Goal: Task Accomplishment & Management: Use online tool/utility

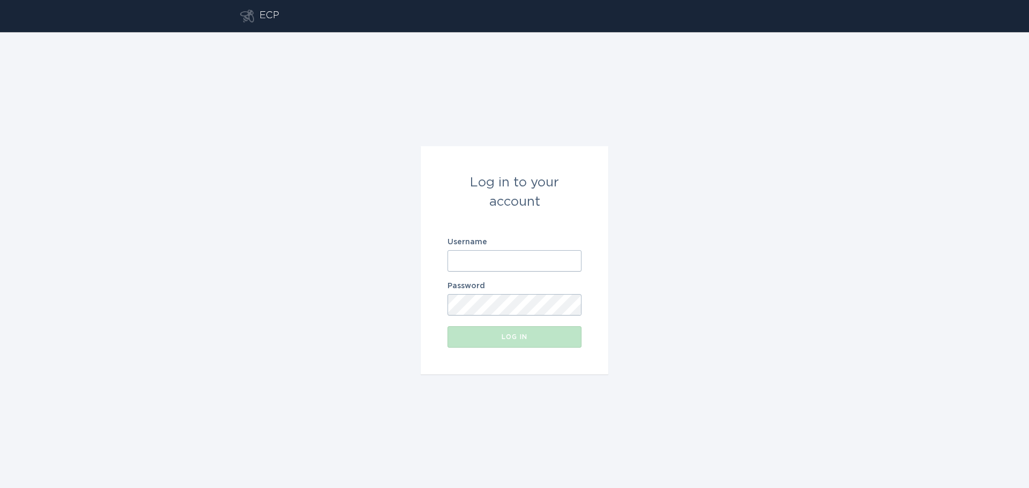
click at [481, 267] on input "Username" at bounding box center [515, 260] width 134 height 21
paste input "[EMAIL_ADDRESS][US_STATE][DOMAIN_NAME]"
type input "[EMAIL_ADDRESS][US_STATE][DOMAIN_NAME]"
click at [480, 336] on div "Log in" at bounding box center [514, 337] width 123 height 6
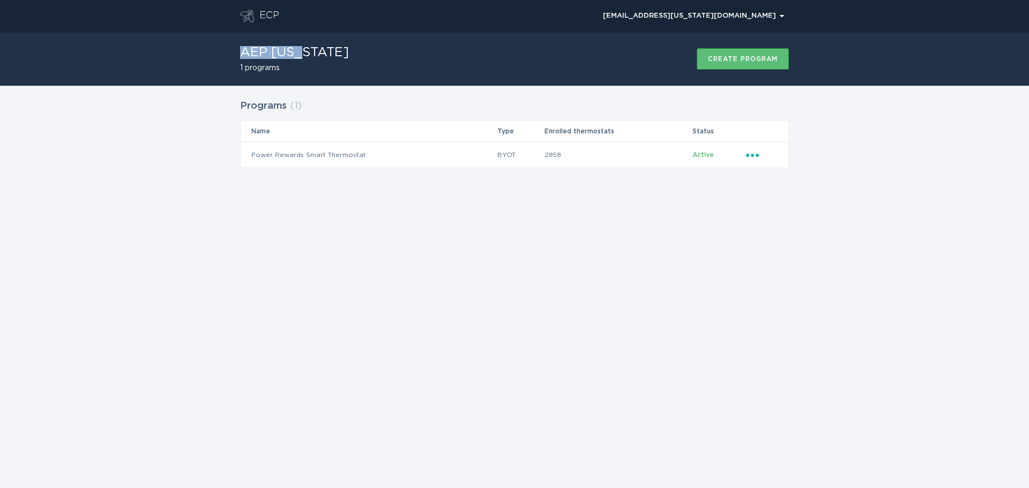
drag, startPoint x: 242, startPoint y: 55, endPoint x: 319, endPoint y: 54, distance: 77.7
click at [319, 54] on div "AEP [US_STATE] 1 programs Create program" at bounding box center [514, 59] width 549 height 54
click at [322, 54] on div "AEP [US_STATE] 1 programs Create program" at bounding box center [514, 59] width 549 height 54
click at [758, 155] on icon "Popover menu" at bounding box center [752, 155] width 13 height 3
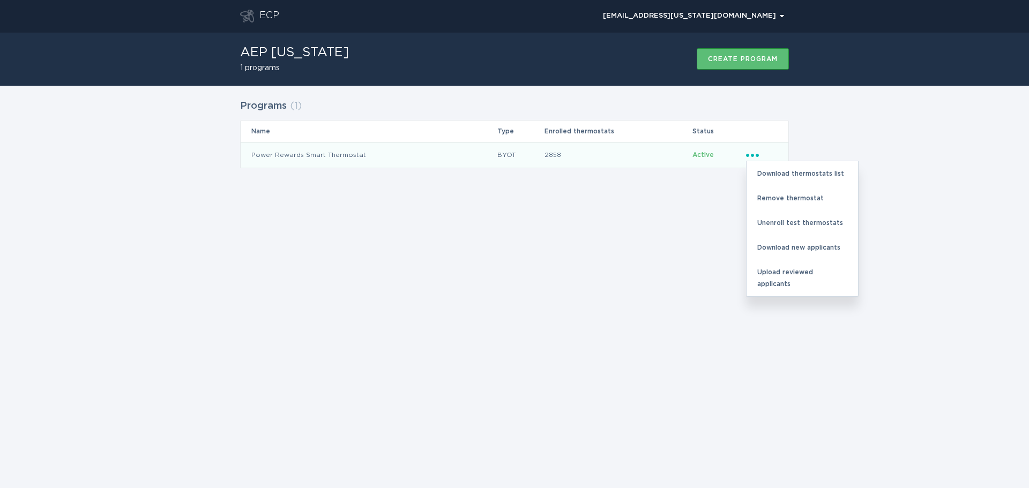
click at [591, 266] on div "ECP [EMAIL_ADDRESS][US_STATE][DOMAIN_NAME] Chevron AEP [US_STATE] 1 programs Cr…" at bounding box center [514, 244] width 1029 height 488
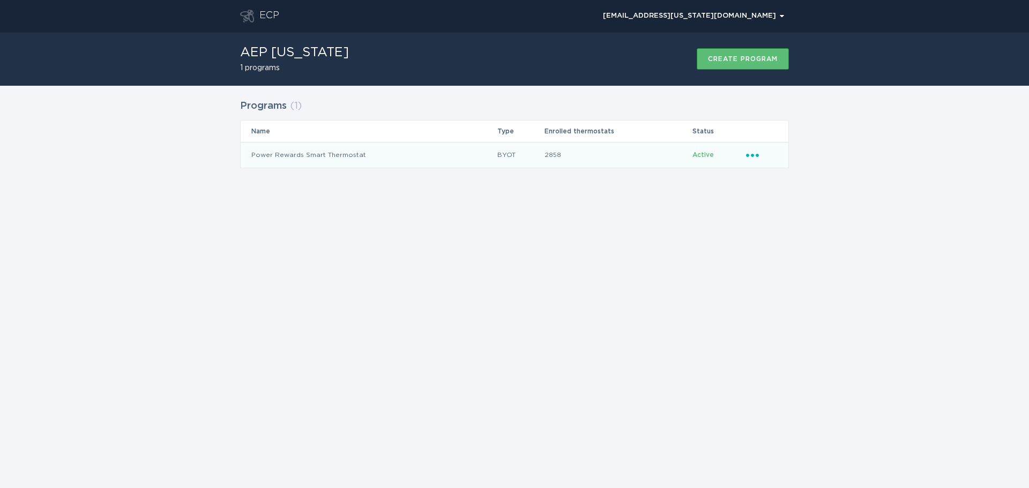
click at [431, 154] on td "Power Rewards Smart Thermostat" at bounding box center [369, 155] width 256 height 26
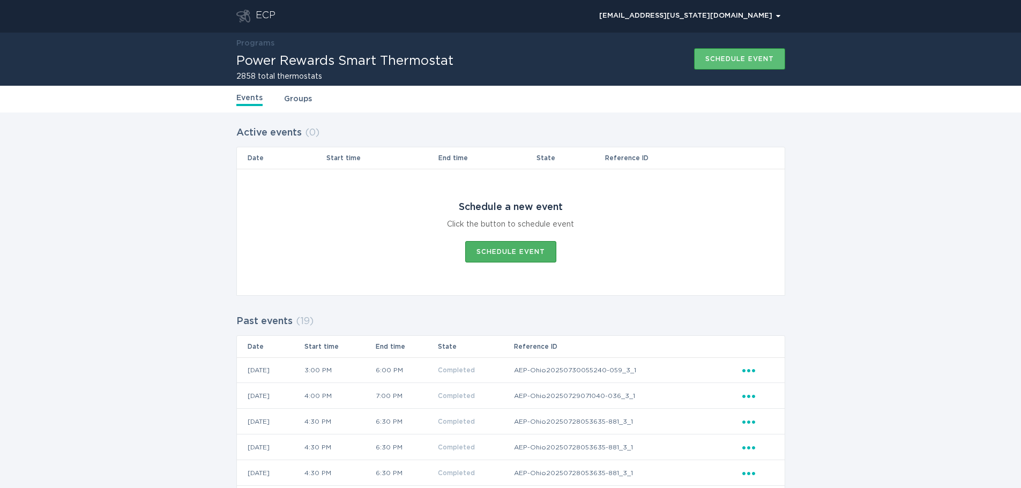
click at [503, 256] on button "Schedule event" at bounding box center [510, 251] width 91 height 21
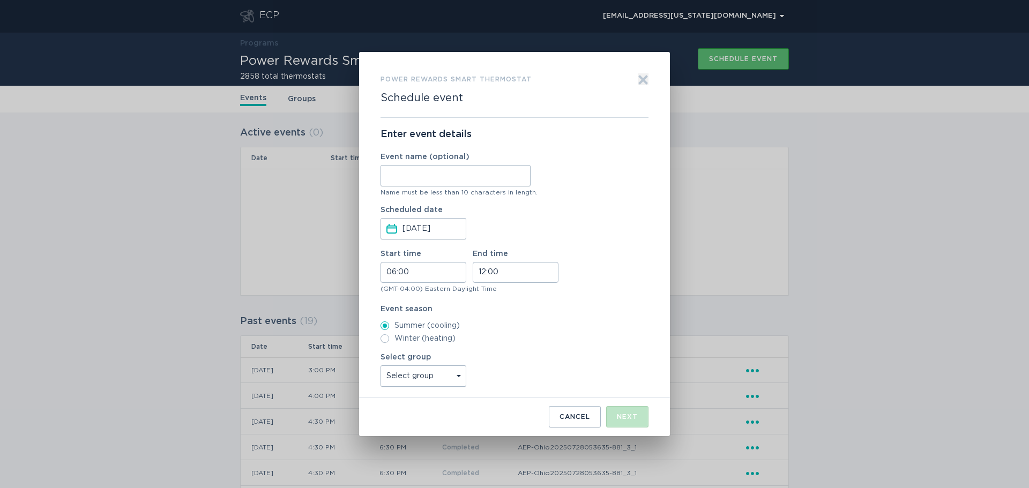
click at [643, 79] on icon "Exit" at bounding box center [643, 80] width 8 height 8
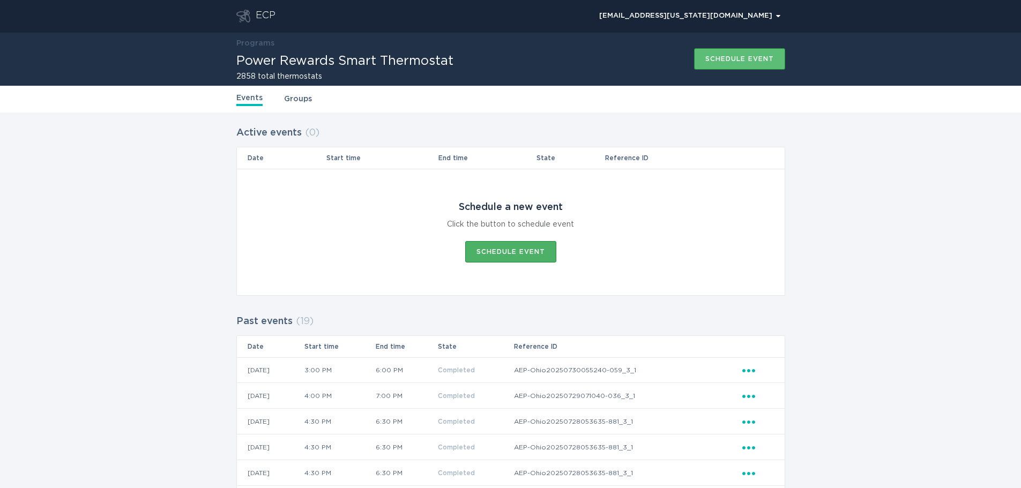
click at [492, 255] on div "Schedule event" at bounding box center [510, 252] width 69 height 6
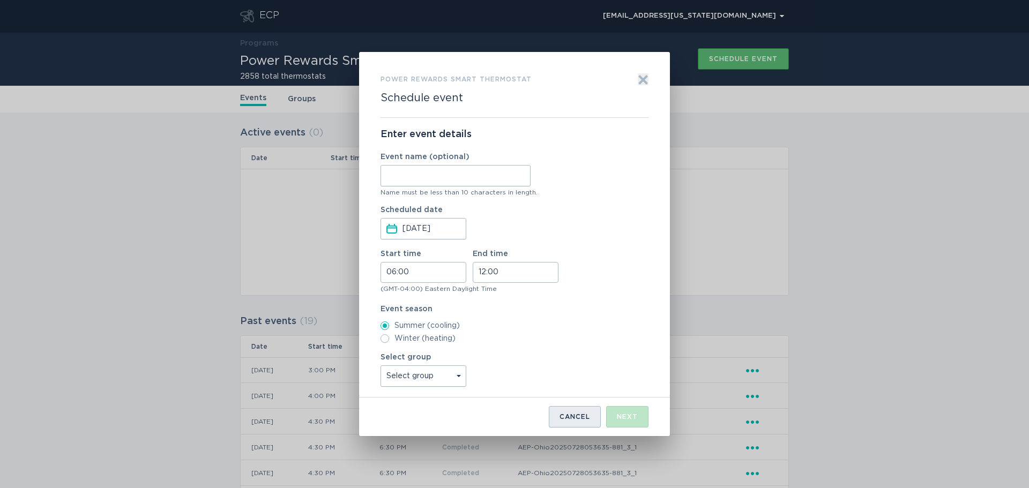
click at [569, 421] on button "Cancel" at bounding box center [575, 416] width 52 height 21
